Goal: Use online tool/utility: Use online tool/utility

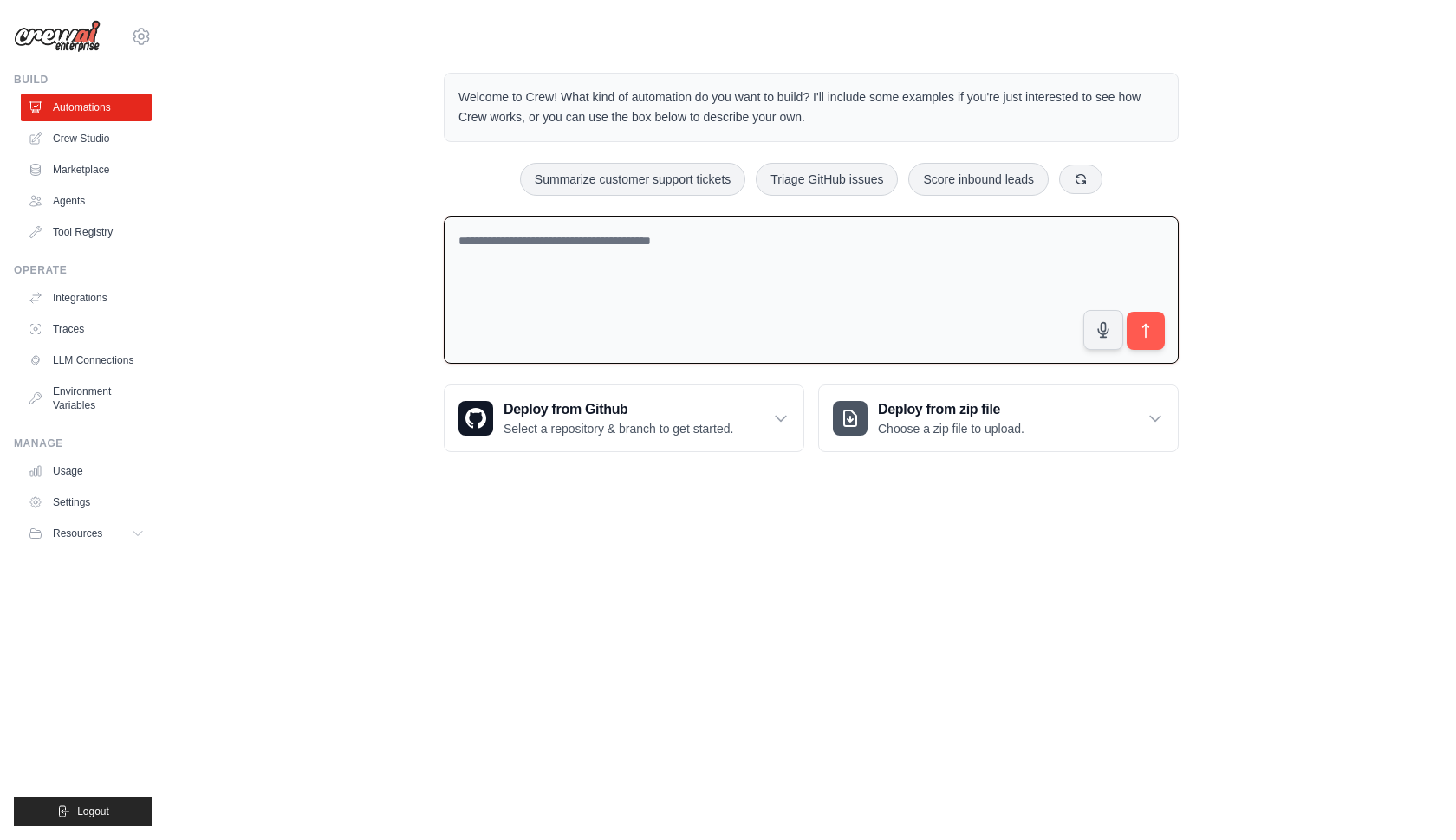
click at [695, 318] on textarea at bounding box center [811, 291] width 735 height 148
paste textarea "**********"
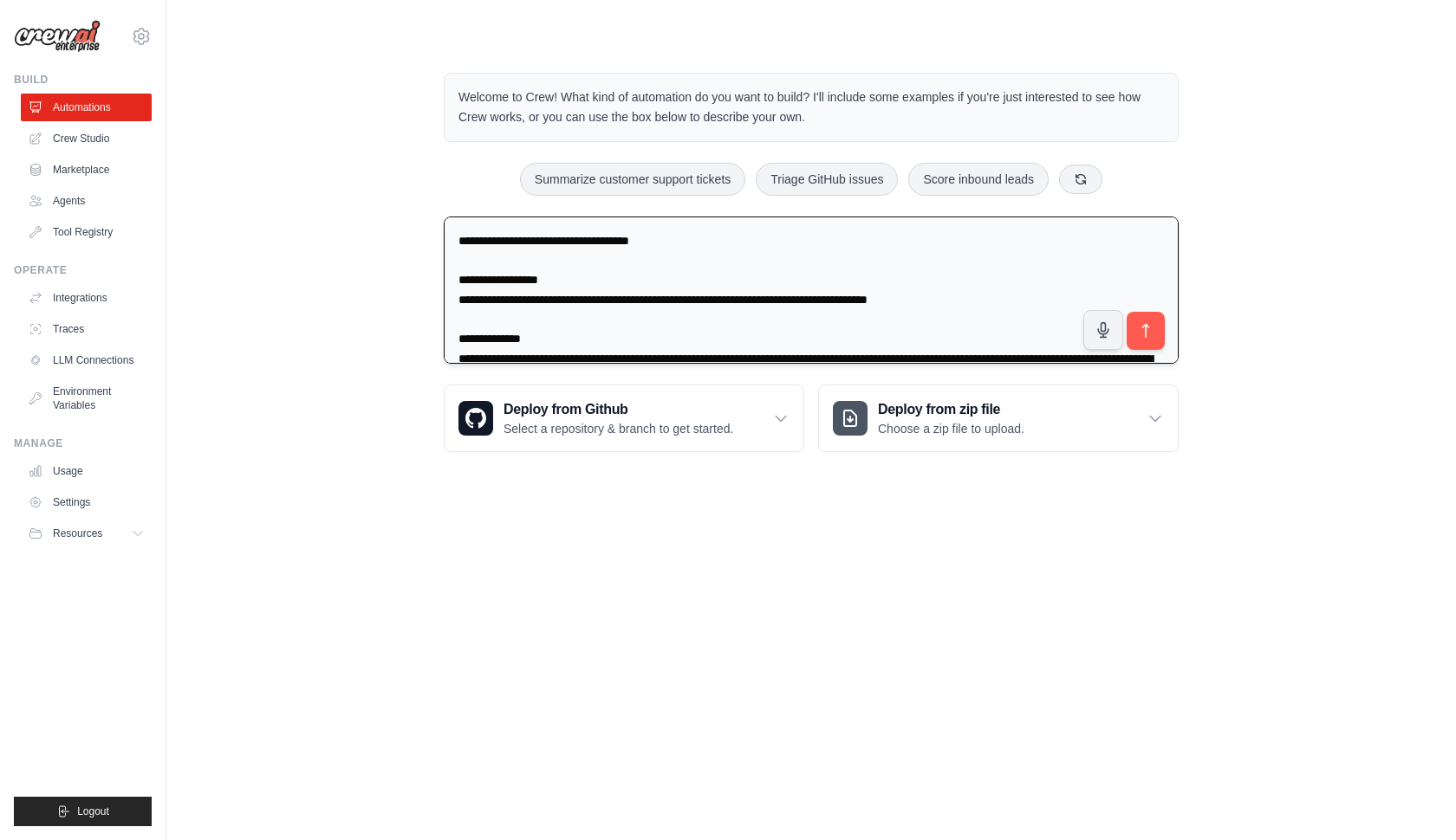
scroll to position [396, 0]
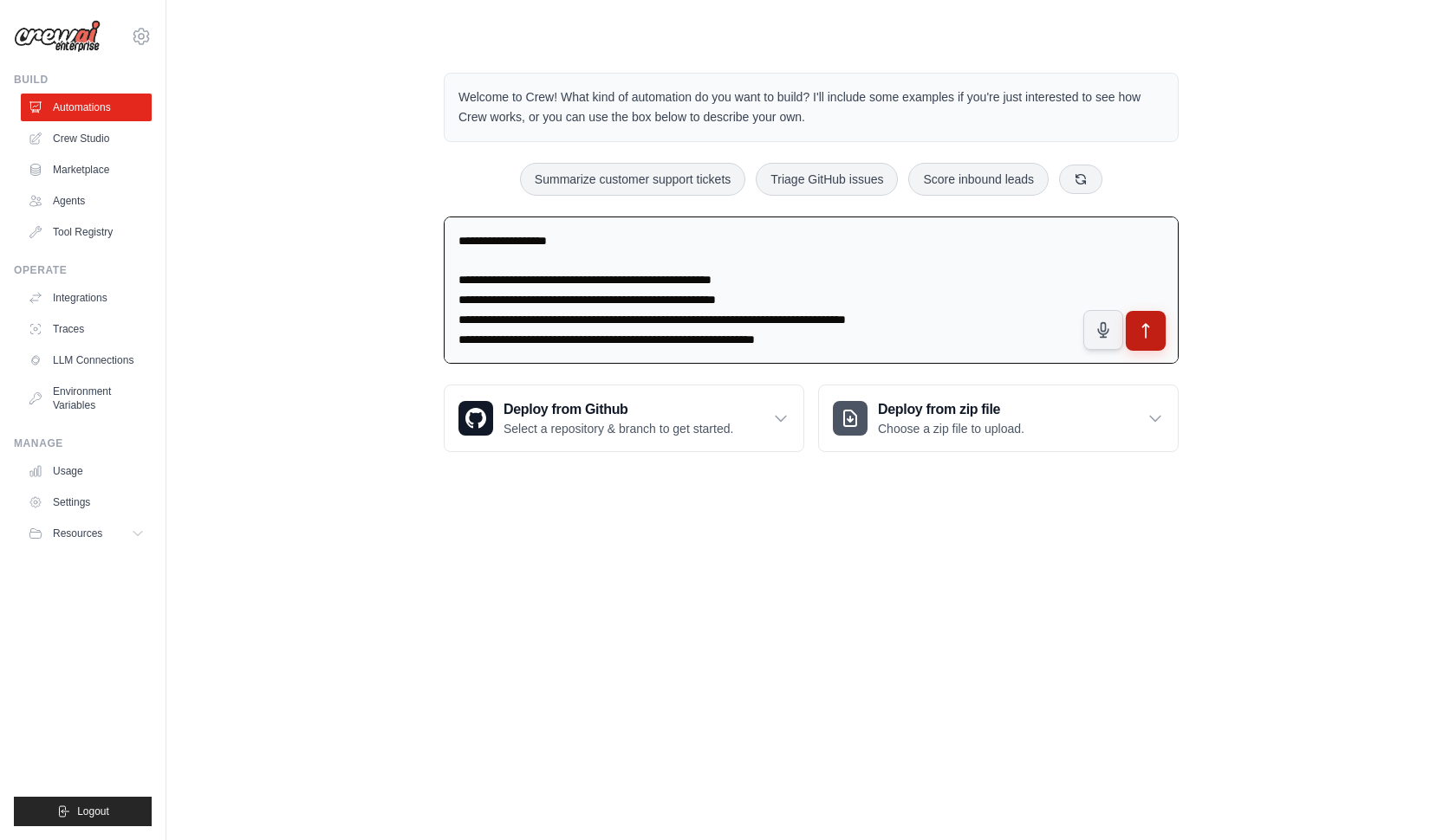
type textarea "**********"
click at [1146, 319] on button "submit" at bounding box center [1146, 331] width 40 height 40
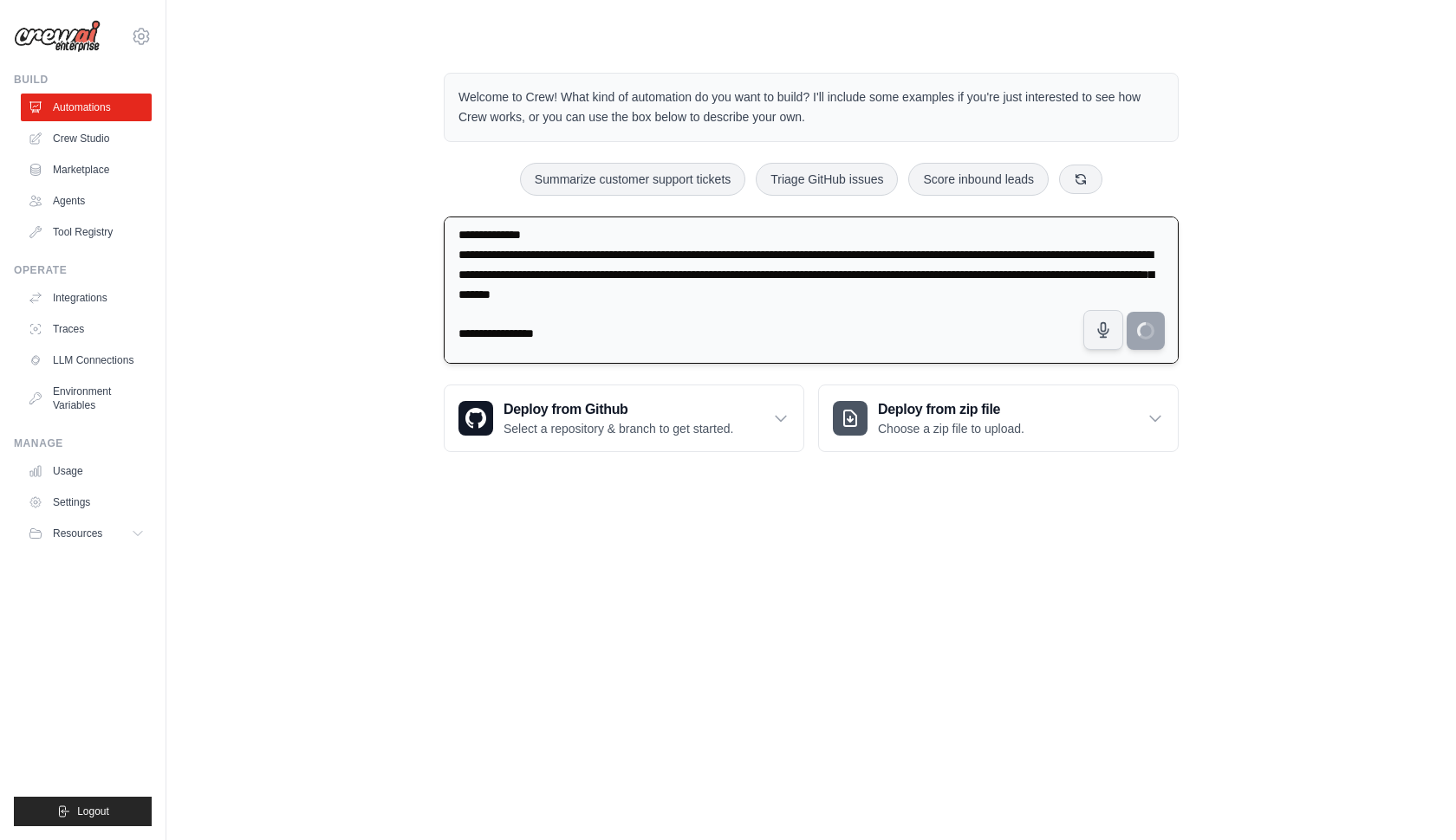
scroll to position [113, 0]
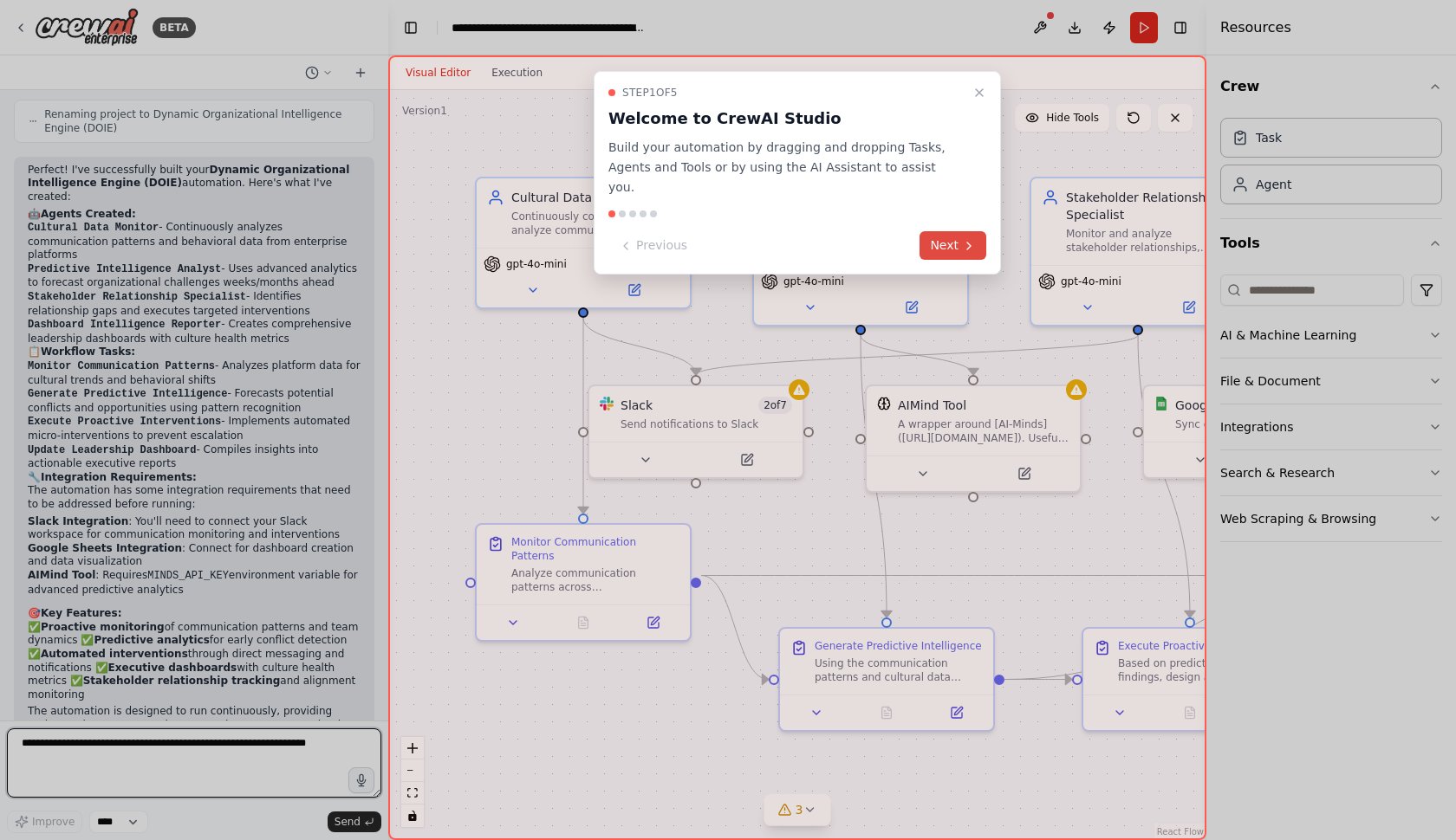
scroll to position [1795, 0]
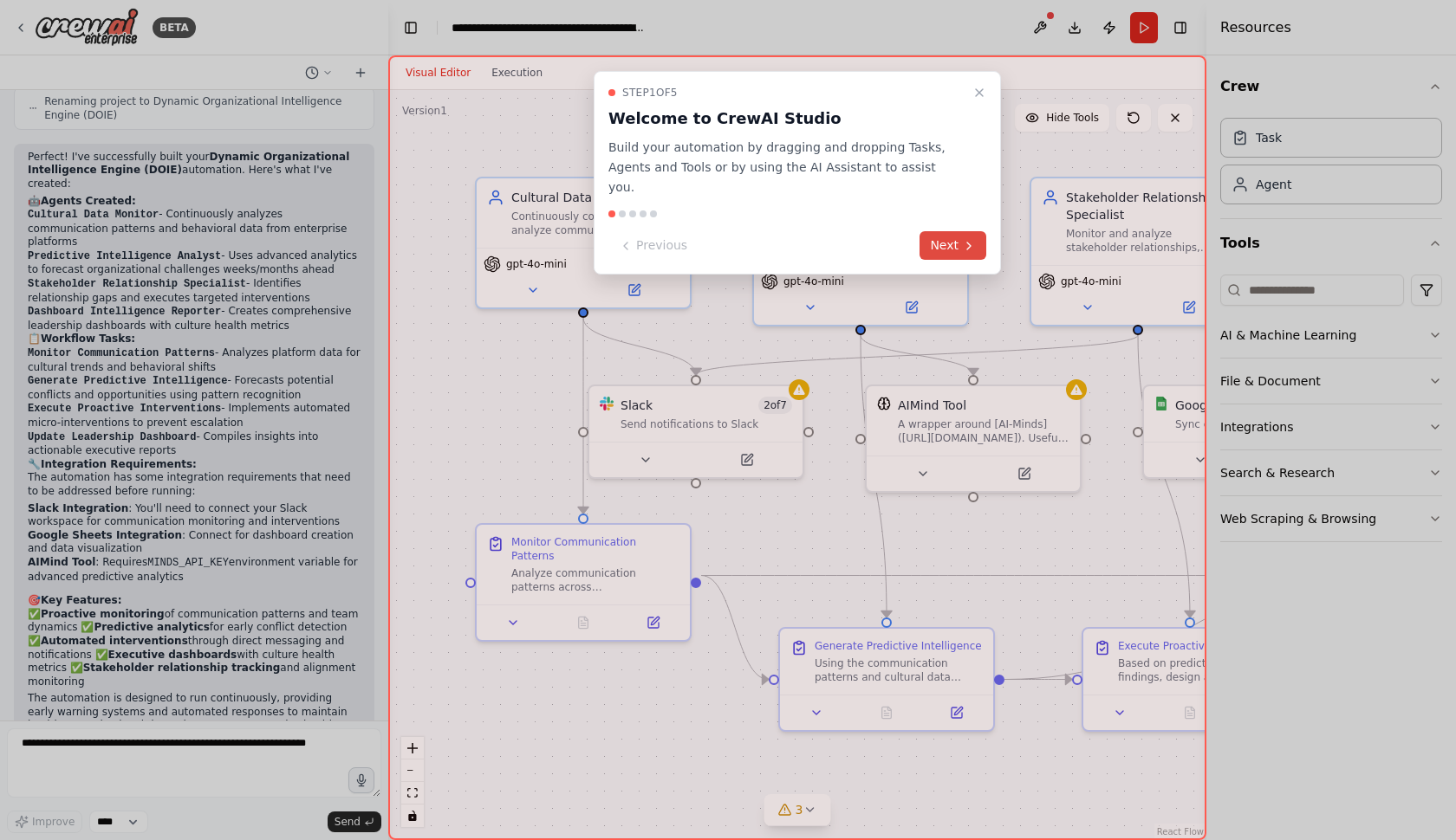
click at [954, 231] on button "Next" at bounding box center [953, 245] width 67 height 28
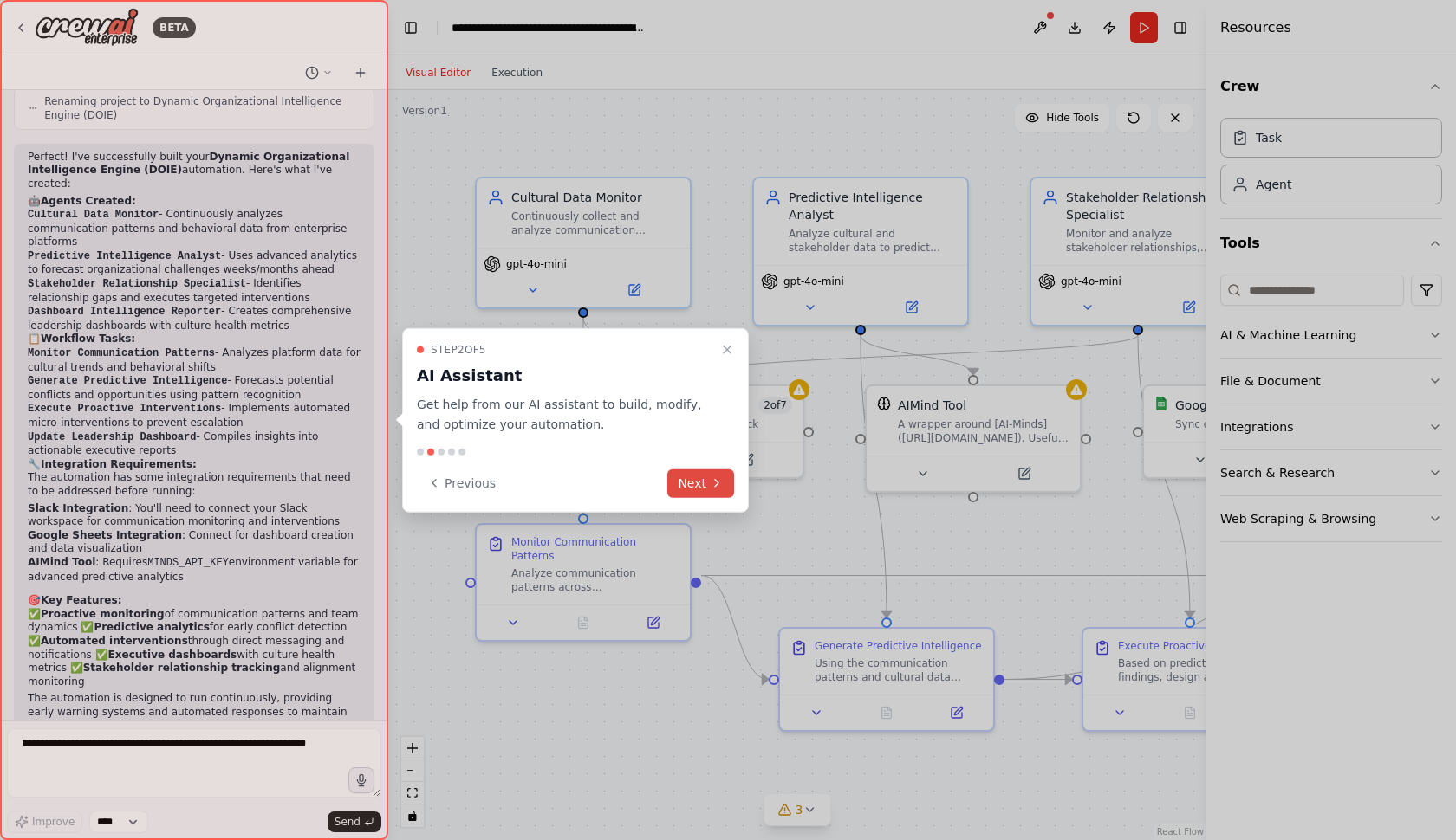
click at [724, 483] on button "Next" at bounding box center [701, 483] width 67 height 28
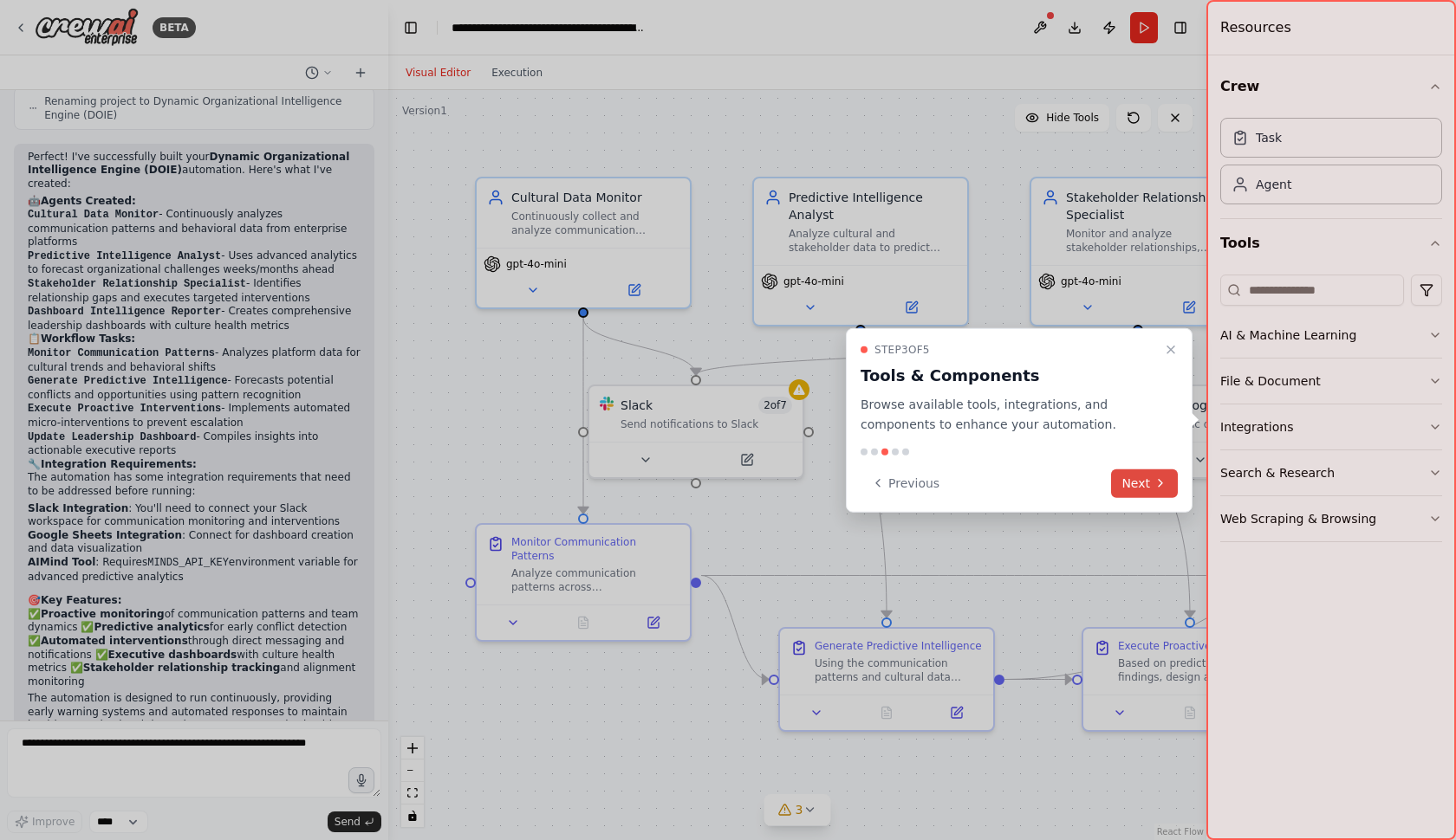
click at [1153, 477] on button "Next" at bounding box center [1144, 483] width 67 height 28
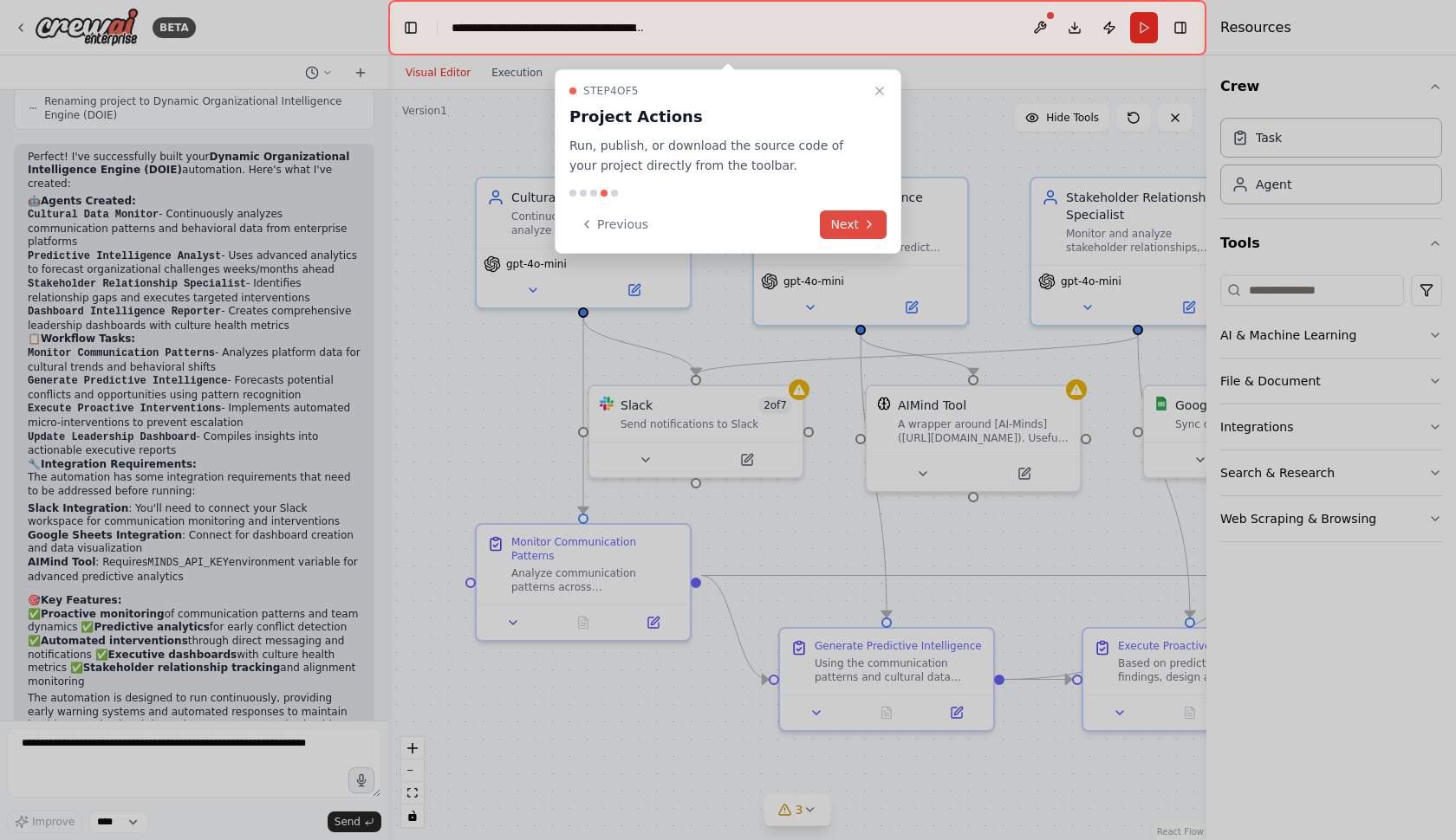
click at [873, 218] on icon at bounding box center [869, 224] width 14 height 14
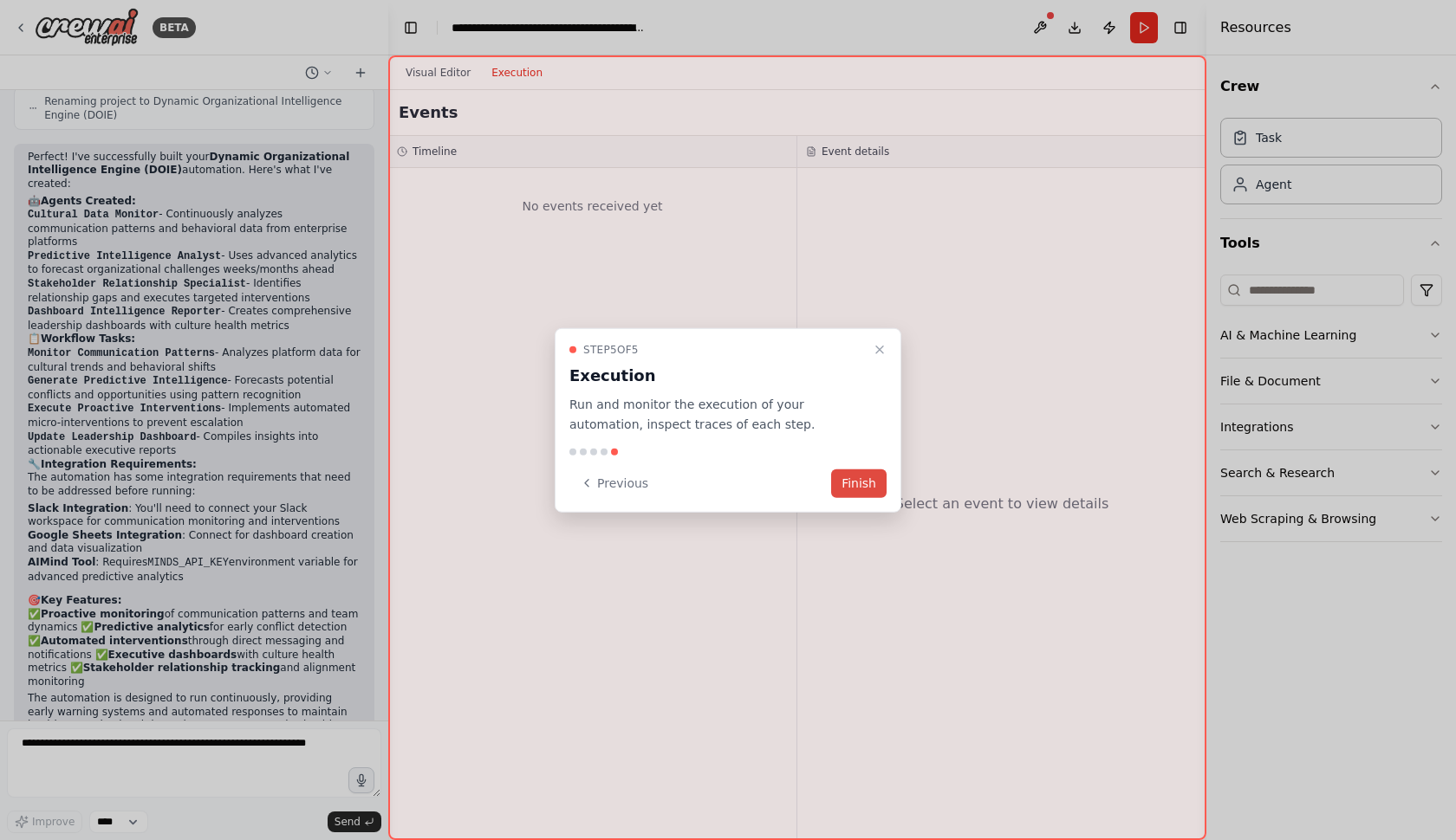
click at [869, 479] on button "Finish" at bounding box center [859, 483] width 56 height 28
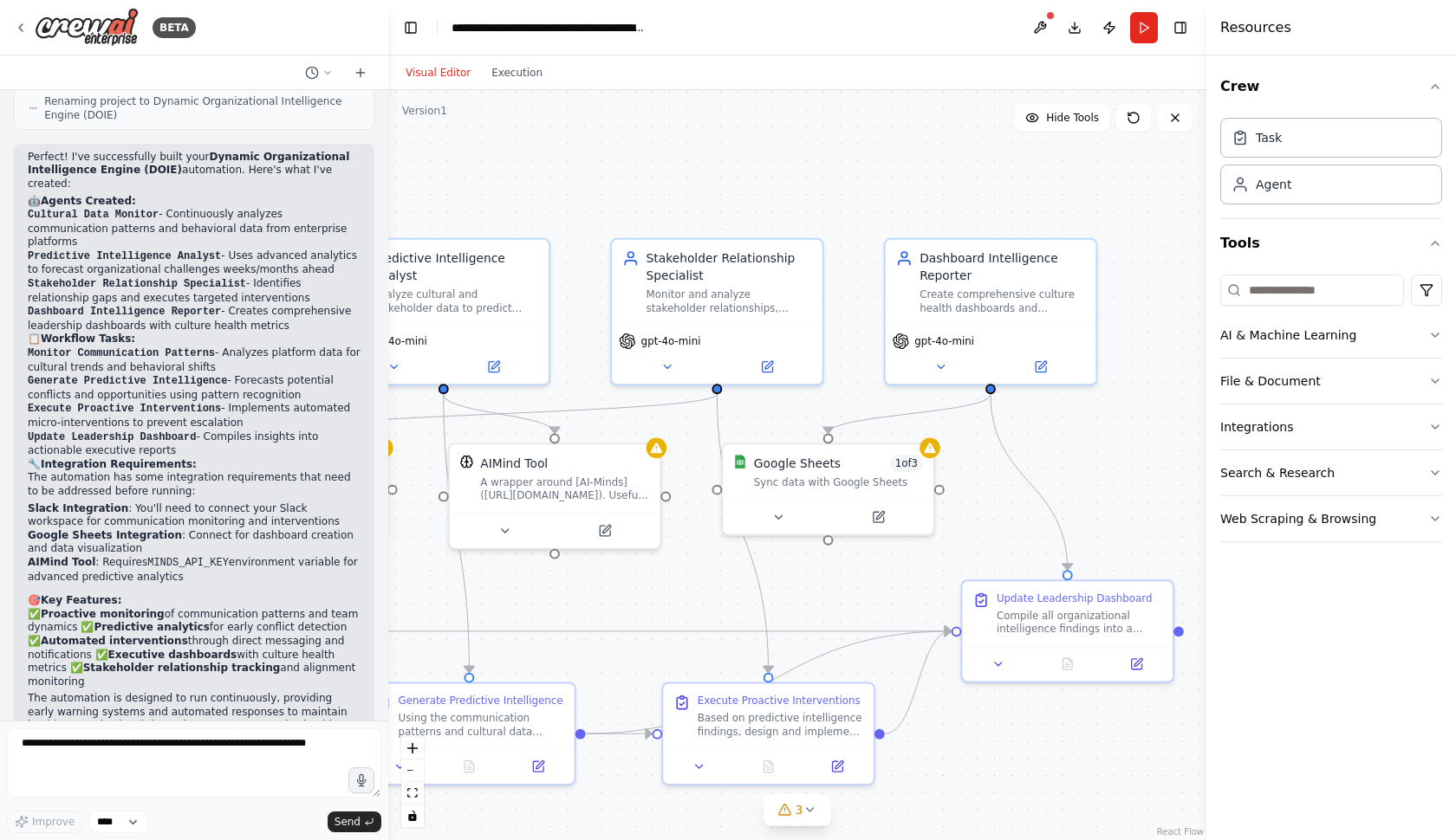
drag, startPoint x: 1055, startPoint y: 379, endPoint x: 643, endPoint y: 421, distance: 414.1
click at [645, 421] on div ".deletable-edge-delete-btn { width: 20px; height: 20px; border: 0px solid #ffff…" at bounding box center [798, 465] width 819 height 750
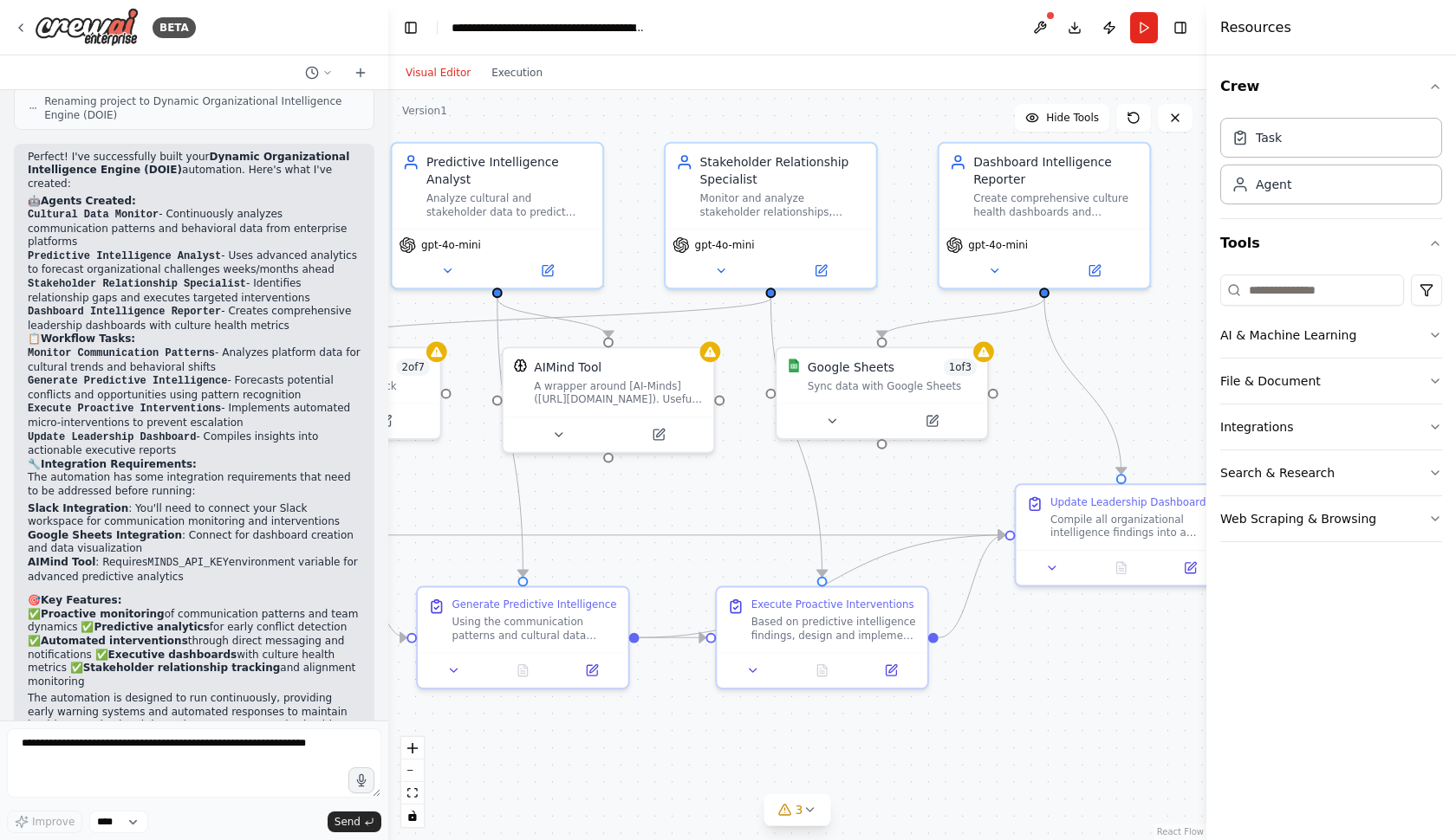
drag, startPoint x: 1131, startPoint y: 460, endPoint x: 1192, endPoint y: 362, distance: 115.4
click at [1192, 362] on div ".deletable-edge-delete-btn { width: 20px; height: 20px; border: 0px solid #ffff…" at bounding box center [798, 465] width 819 height 750
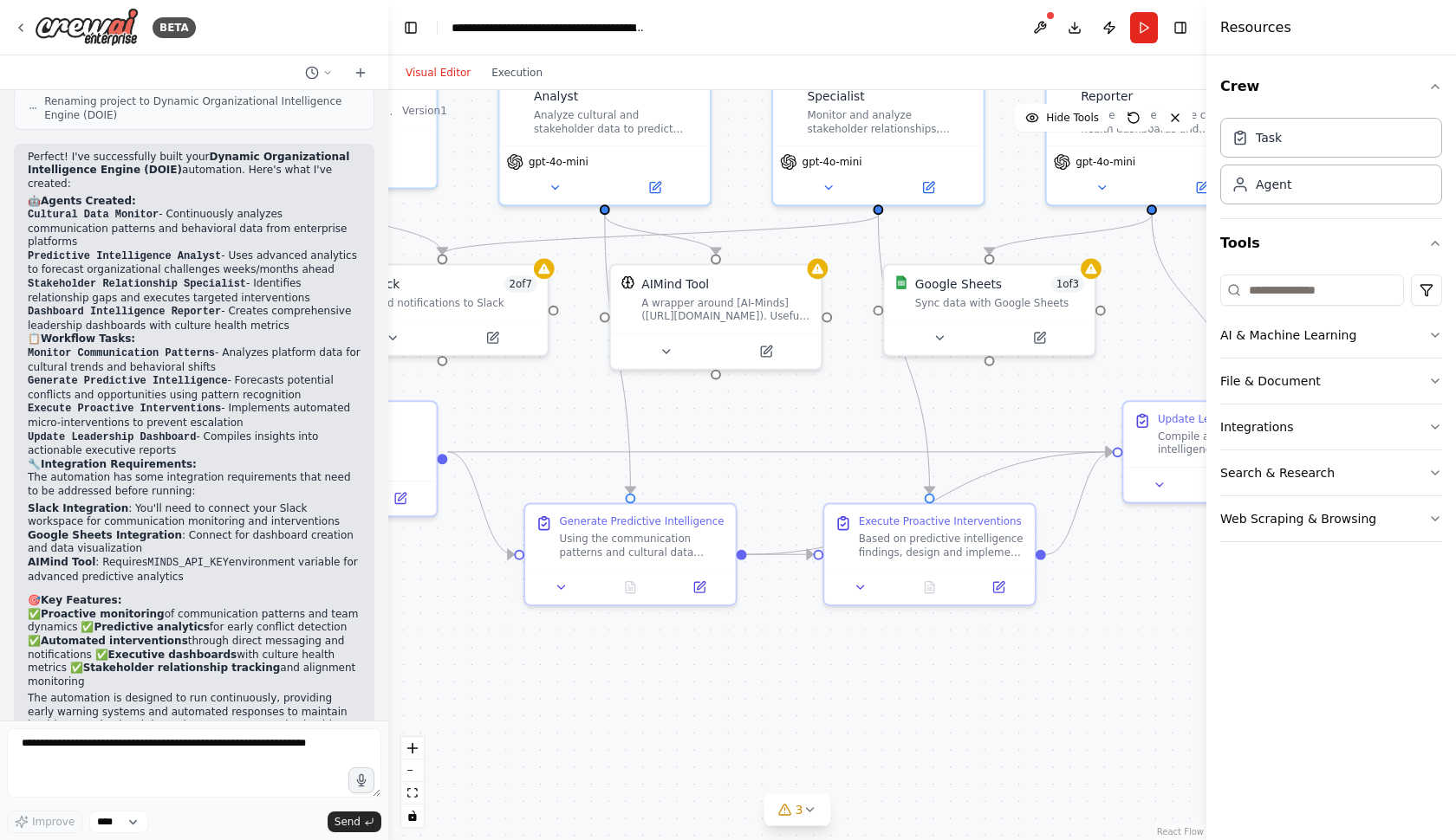
drag, startPoint x: 937, startPoint y: 498, endPoint x: 1044, endPoint y: 411, distance: 137.9
click at [1044, 415] on div ".deletable-edge-delete-btn { width: 20px; height: 20px; border: 0px solid #ffff…" at bounding box center [798, 465] width 819 height 750
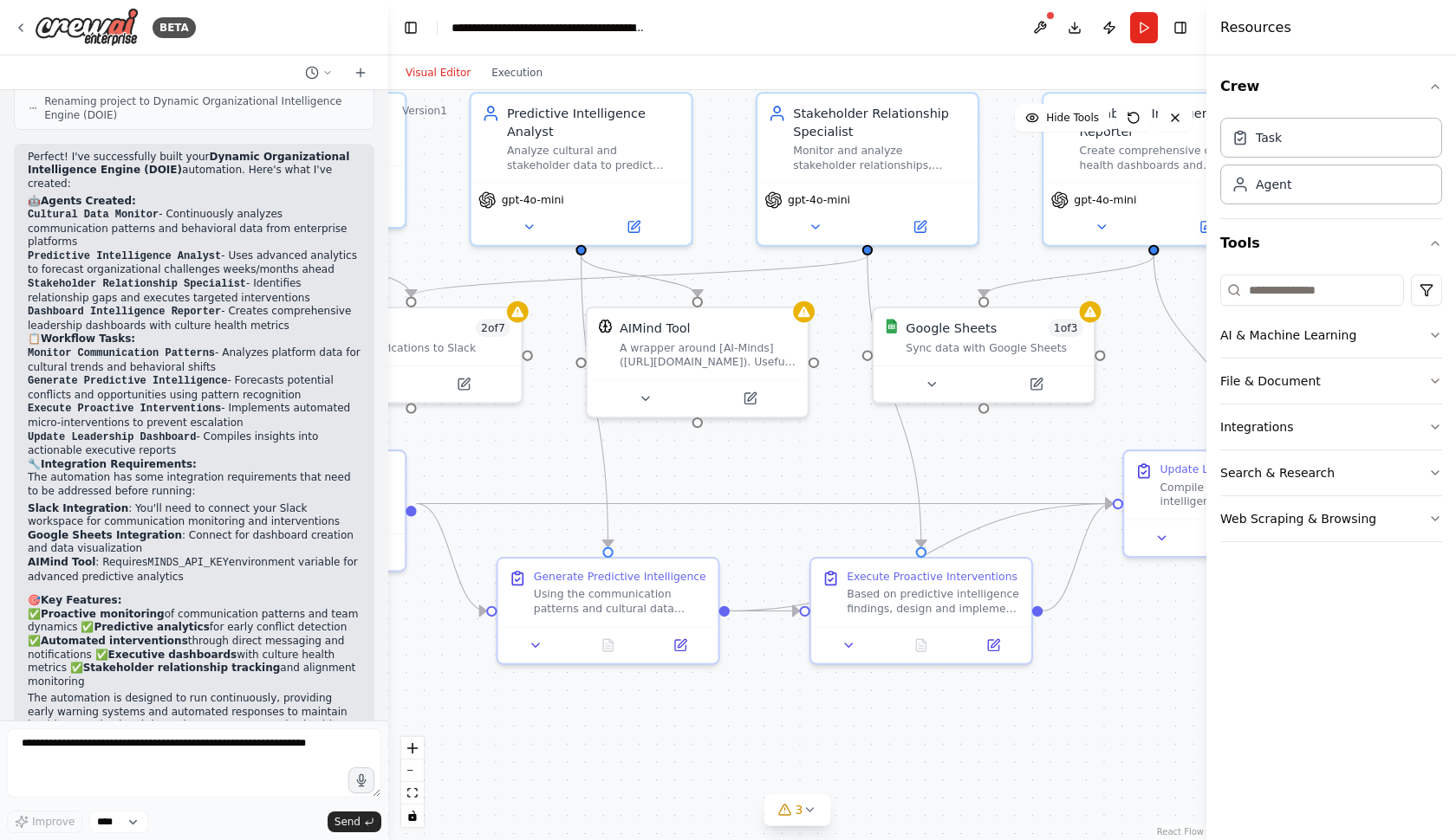
drag, startPoint x: 1034, startPoint y: 440, endPoint x: 1034, endPoint y: 497, distance: 57.0
click at [1034, 497] on div ".deletable-edge-delete-btn { width: 20px; height: 20px; border: 0px solid #ffff…" at bounding box center [798, 465] width 819 height 750
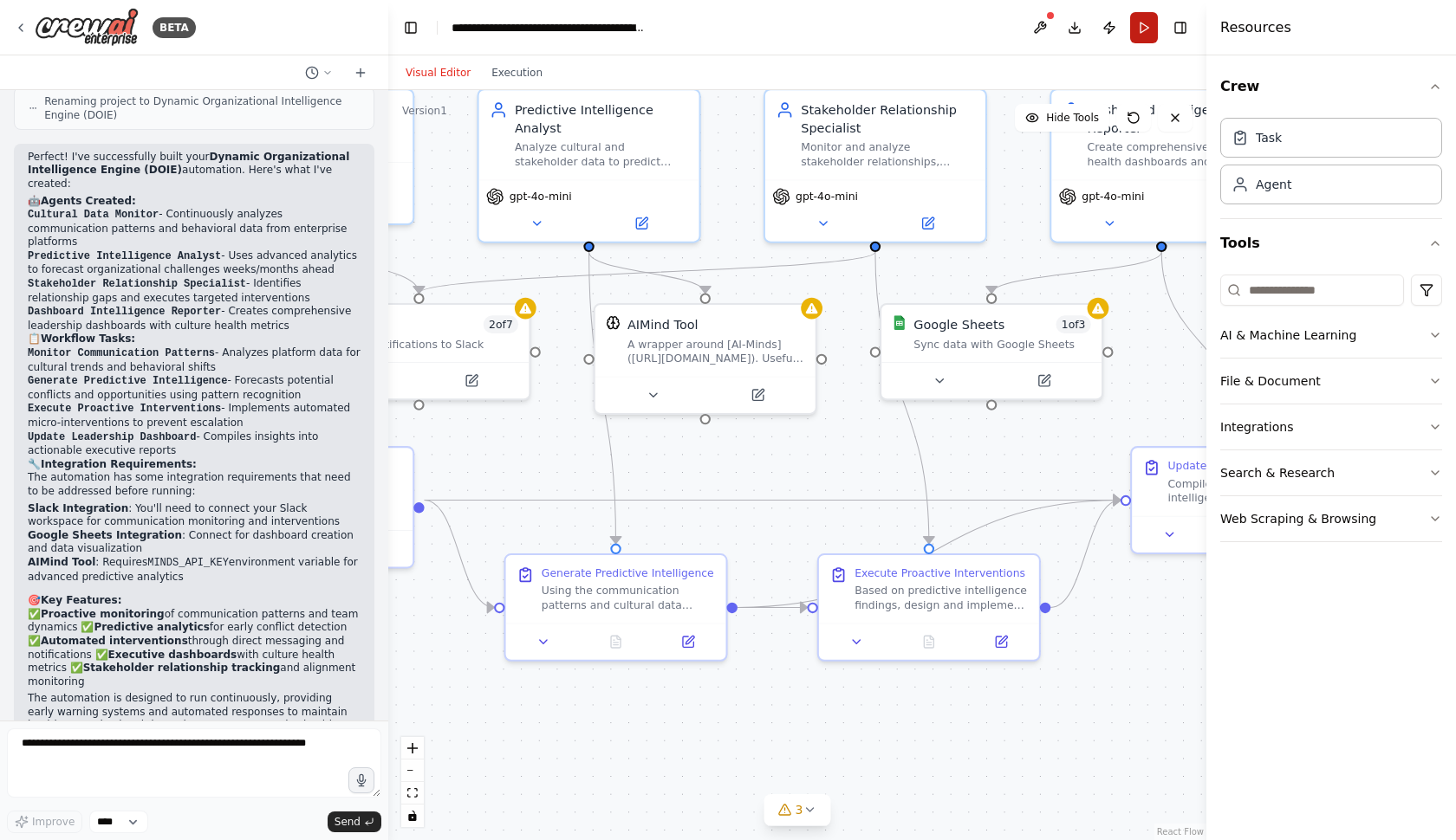
click at [1151, 34] on button "Run" at bounding box center [1144, 27] width 27 height 31
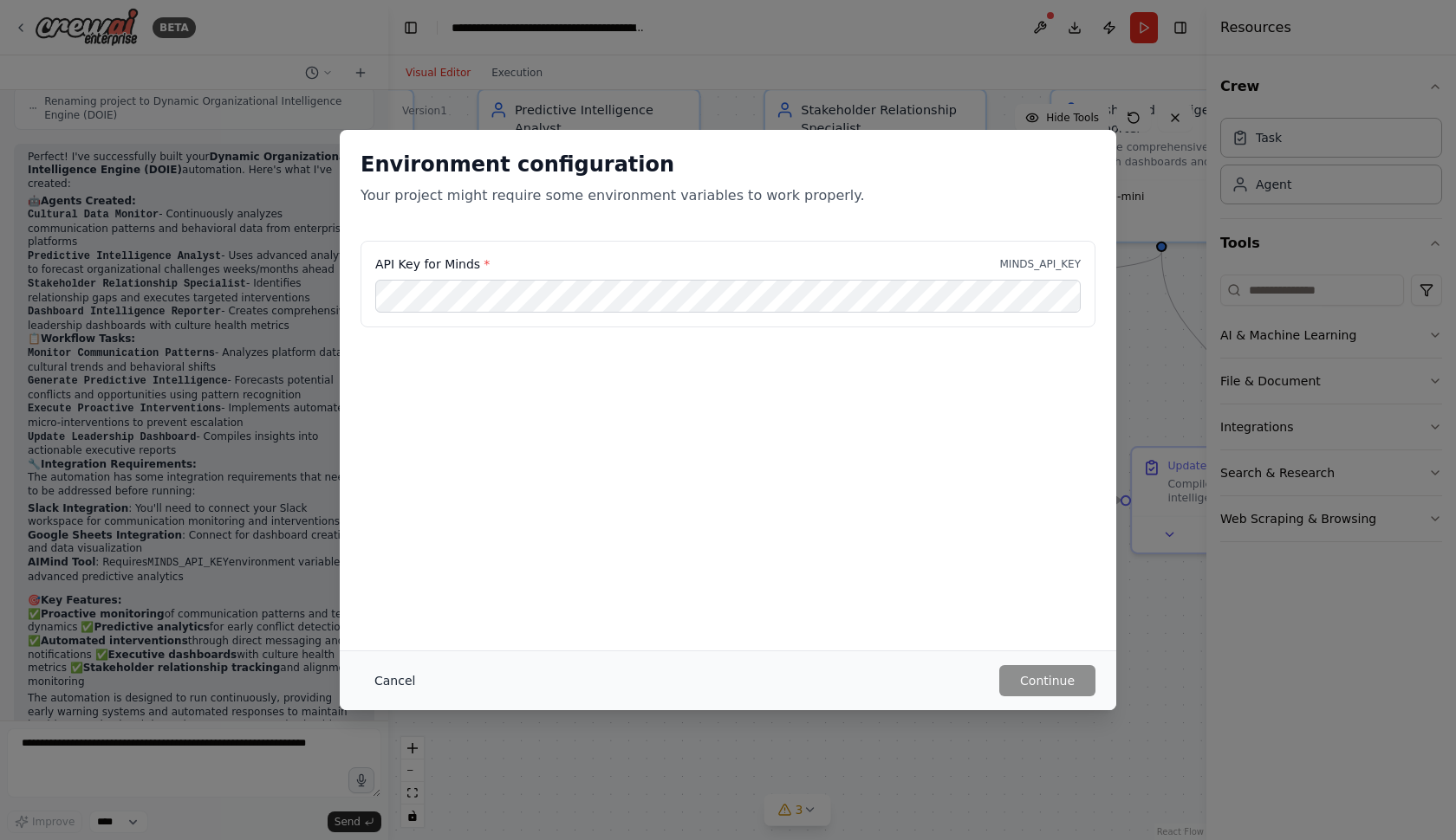
click at [386, 686] on button "Cancel" at bounding box center [394, 681] width 69 height 31
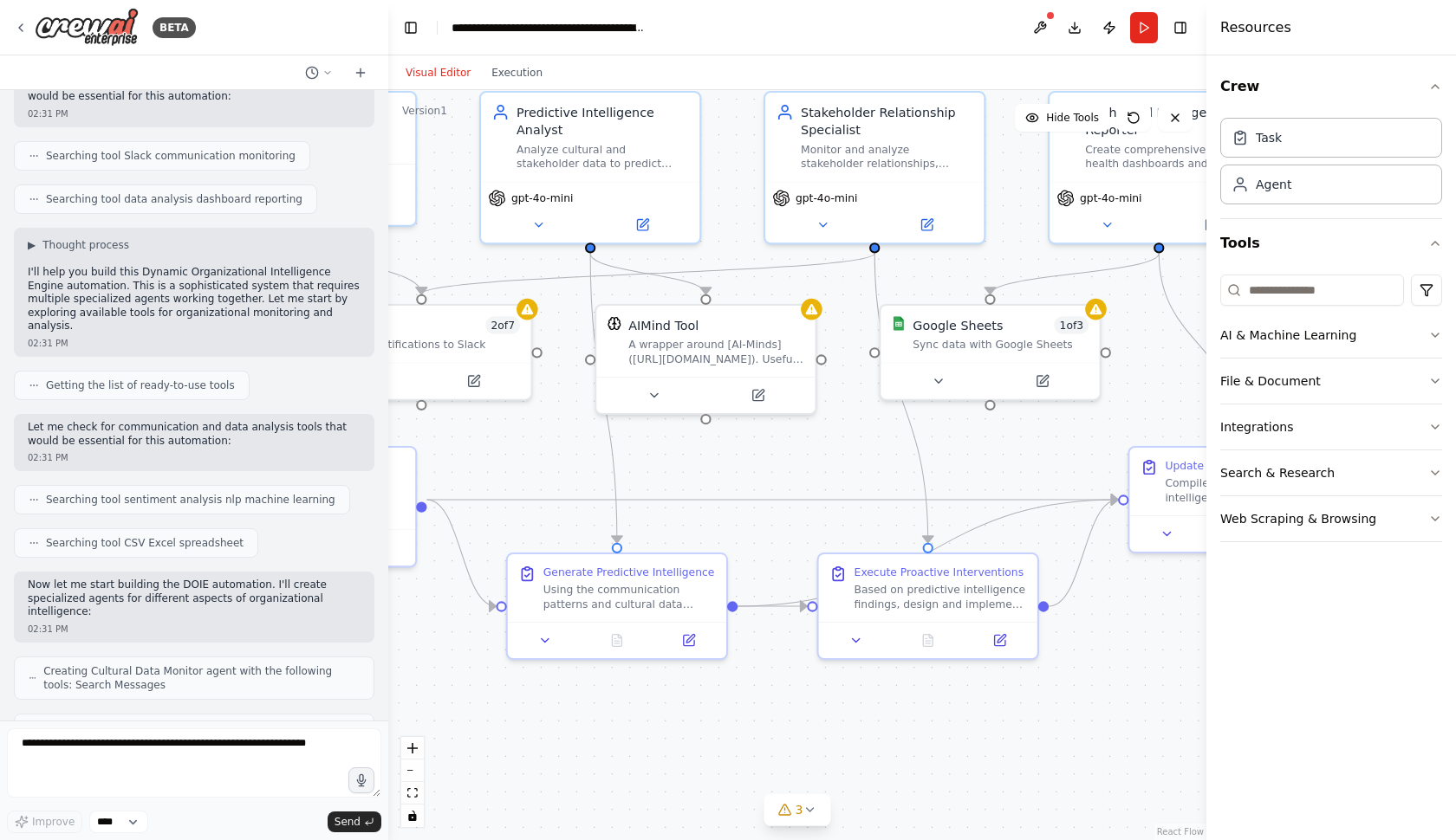
scroll to position [643, 0]
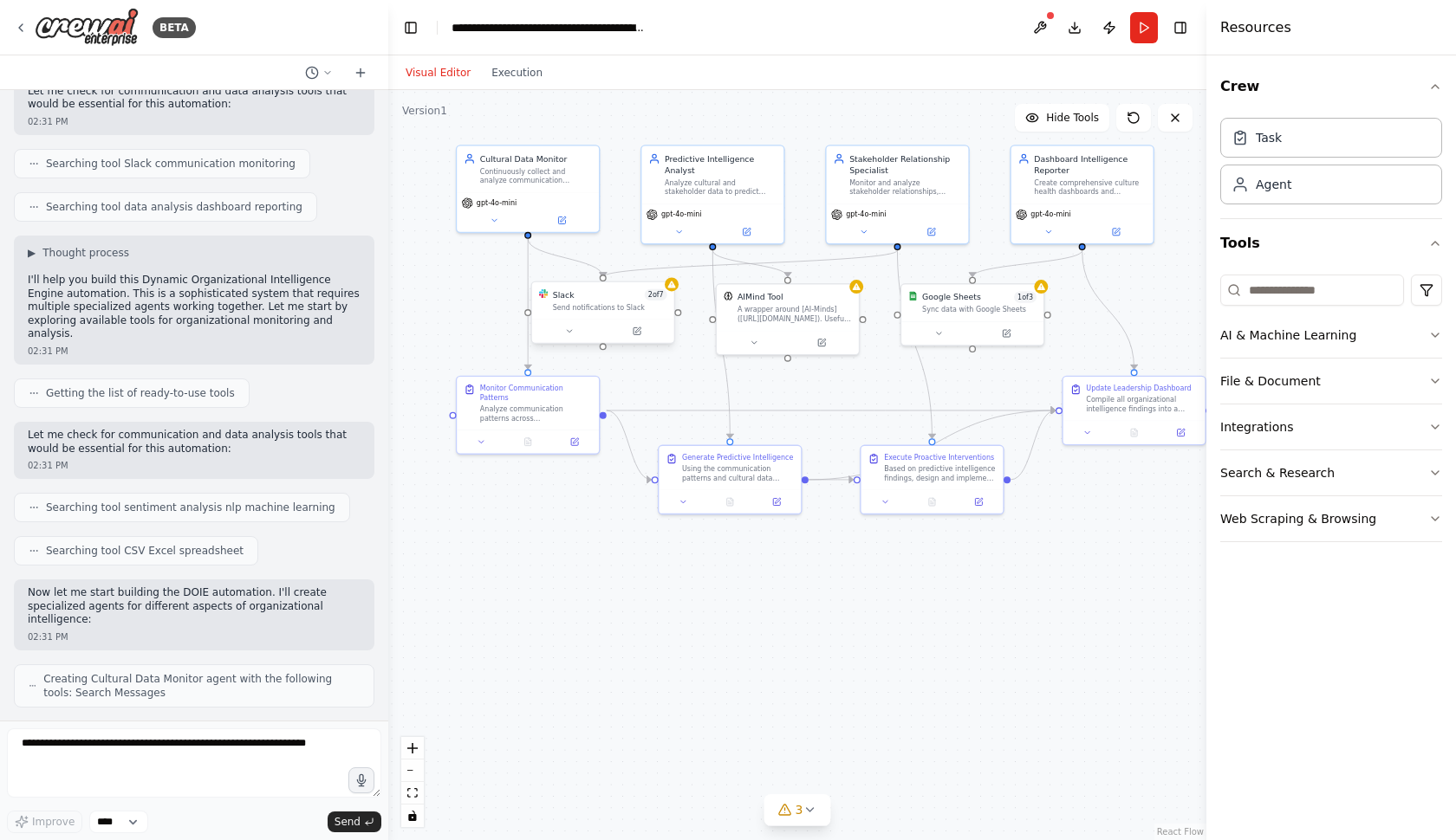
click at [640, 313] on div "Slack 2 of 7 Send notifications to Slack" at bounding box center [603, 301] width 142 height 37
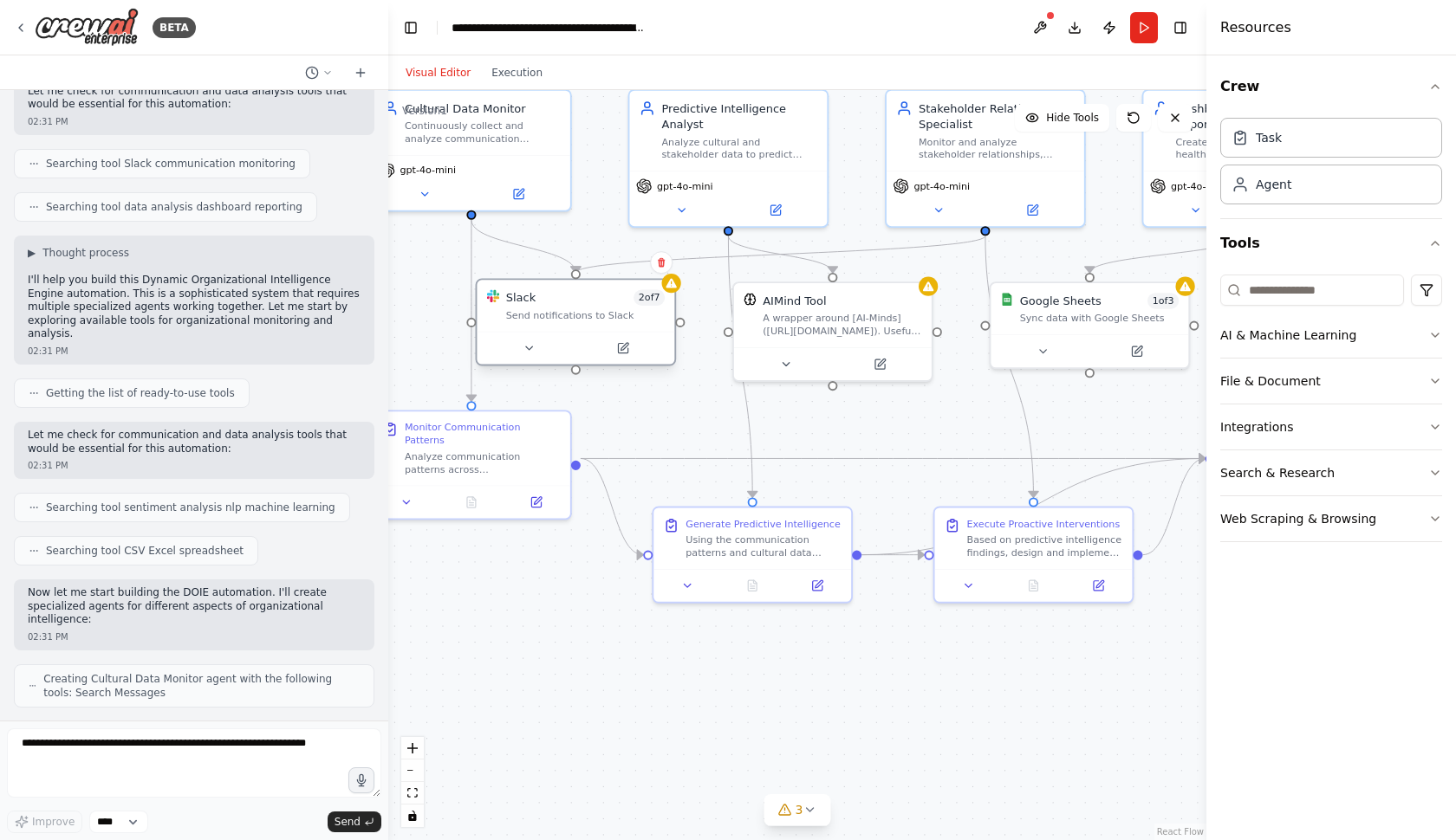
click at [577, 277] on div at bounding box center [576, 274] width 9 height 9
click at [576, 274] on div at bounding box center [576, 274] width 9 height 9
drag, startPoint x: 576, startPoint y: 274, endPoint x: 577, endPoint y: 261, distance: 13.0
click at [577, 261] on div ".deletable-edge-delete-btn { width: 20px; height: 20px; border: 0px solid #ffff…" at bounding box center [669, 356] width 758 height 695
drag, startPoint x: 577, startPoint y: 263, endPoint x: 567, endPoint y: 285, distance: 24.2
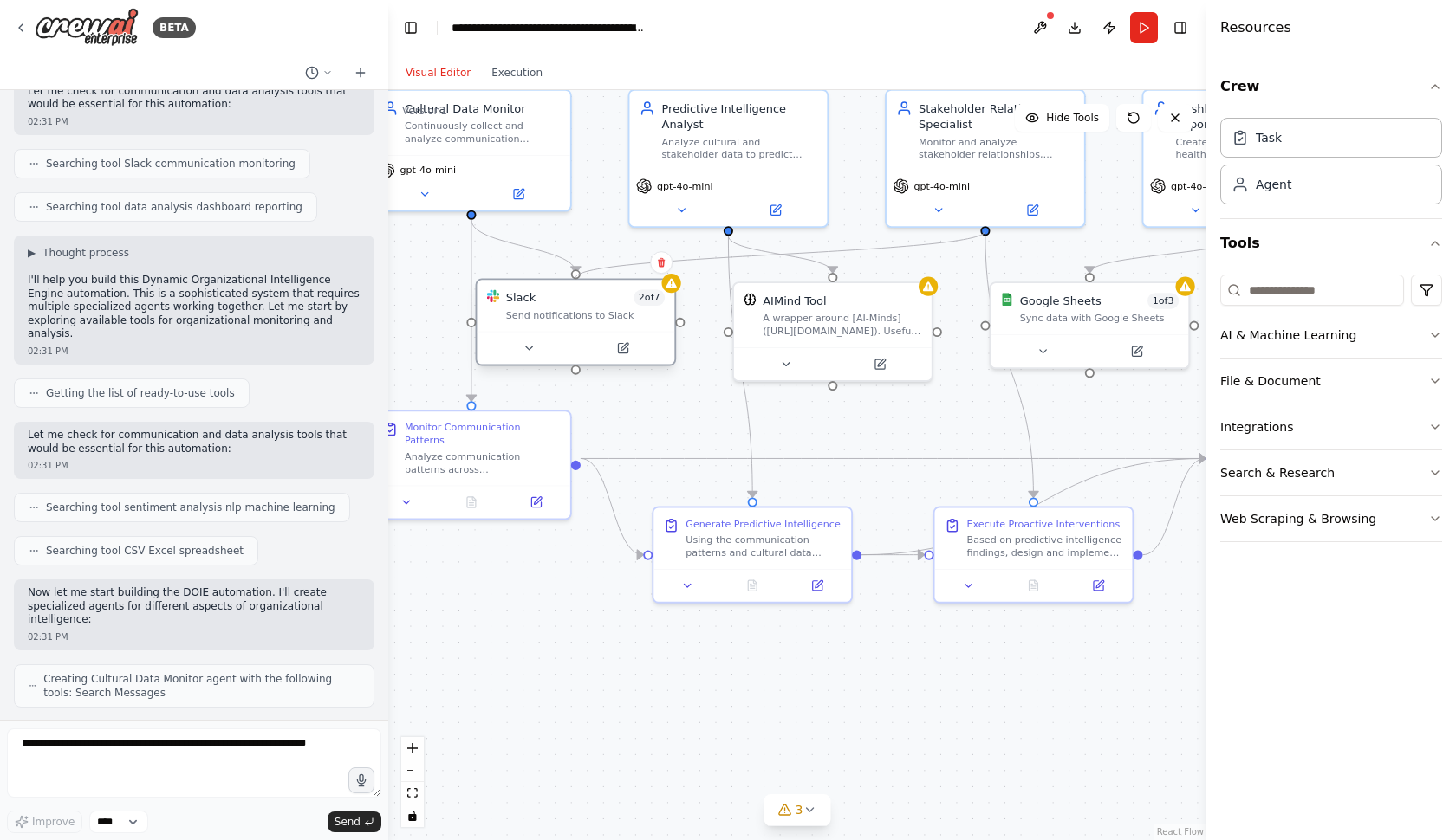
click at [567, 285] on div ".deletable-edge-delete-btn { width: 20px; height: 20px; border: 0px solid #ffff…" at bounding box center [669, 356] width 758 height 695
